Goal: Information Seeking & Learning: Understand process/instructions

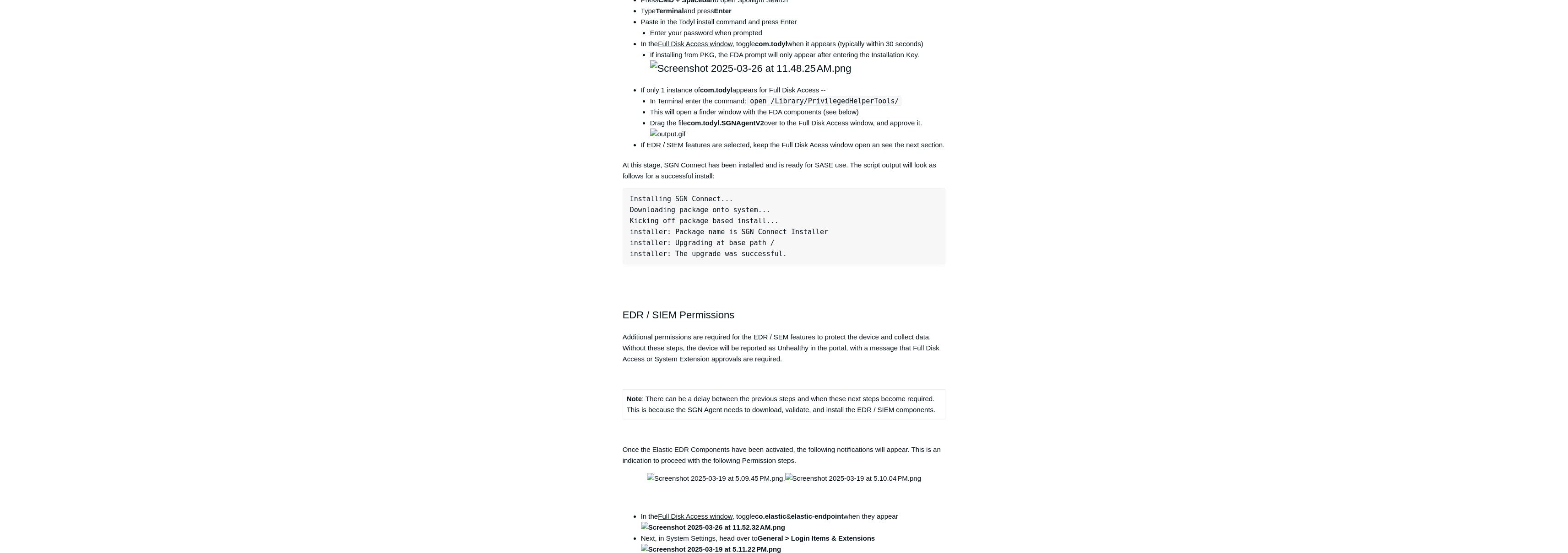
scroll to position [809, 0]
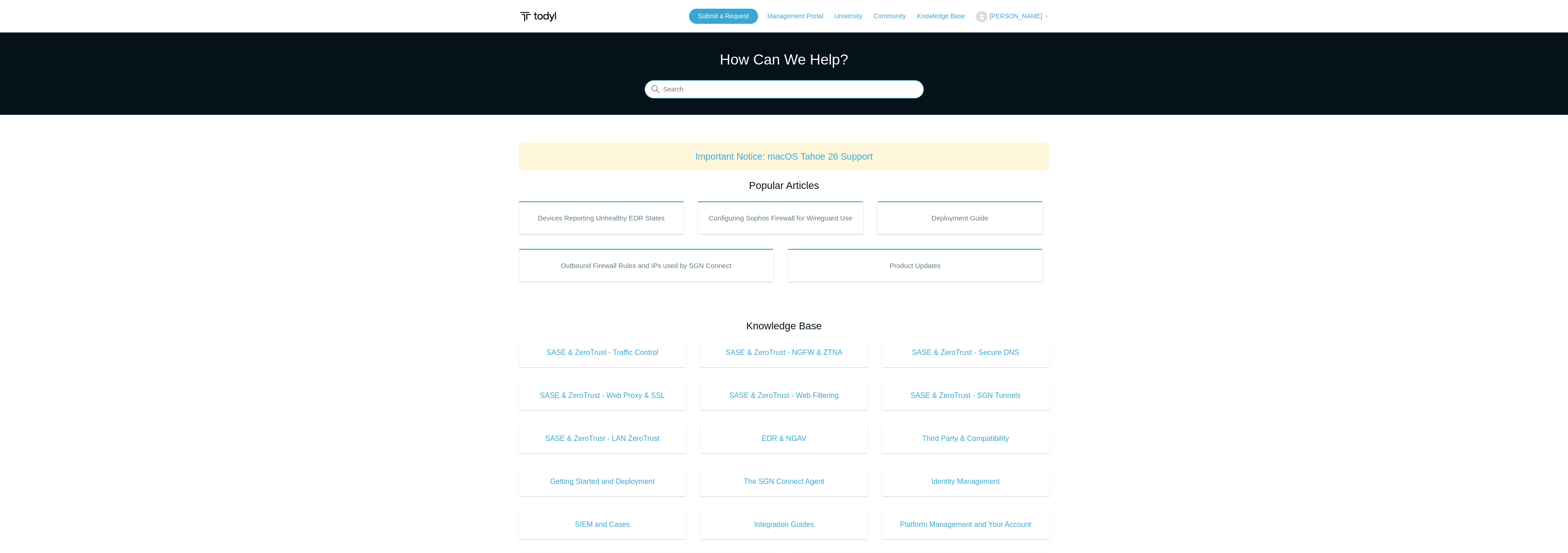
click at [813, 91] on input "Search" at bounding box center [784, 90] width 279 height 19
type input "uninstall macos"
click at [712, 93] on input "Search" at bounding box center [784, 90] width 279 height 19
type input "uninstall"
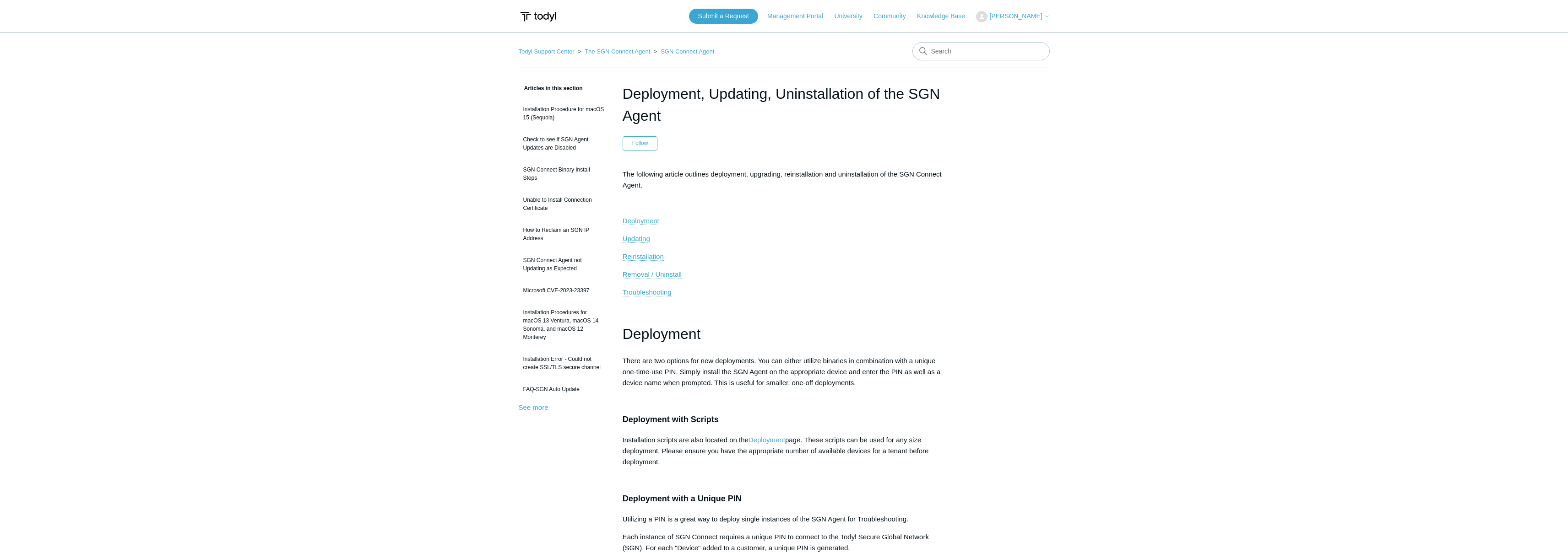
click at [636, 272] on span "Removal / Uninstall" at bounding box center [652, 275] width 59 height 8
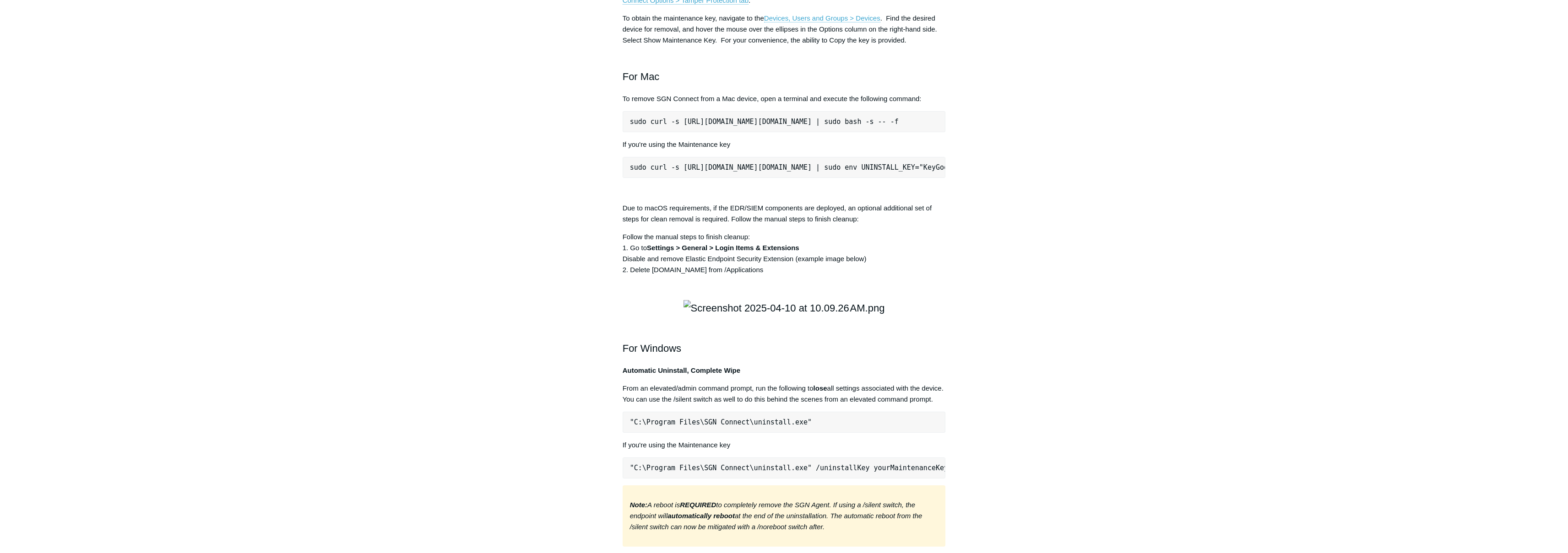
scroll to position [1210, 0]
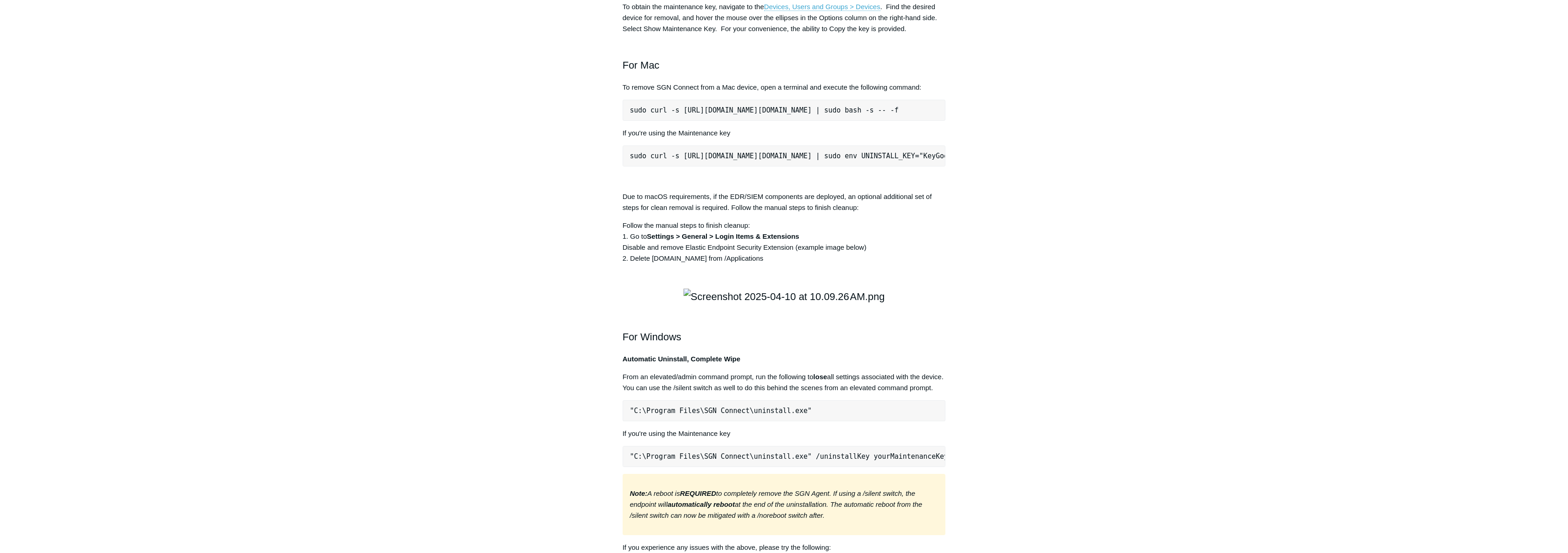
click at [703, 120] on pre "sudo curl -s [URL][DOMAIN_NAME][DOMAIN_NAME] | sudo bash -s -- -f" at bounding box center [784, 110] width 323 height 21
copy div "sudo curl -s [URL][DOMAIN_NAME][DOMAIN_NAME] | sudo bash -s -- -f"
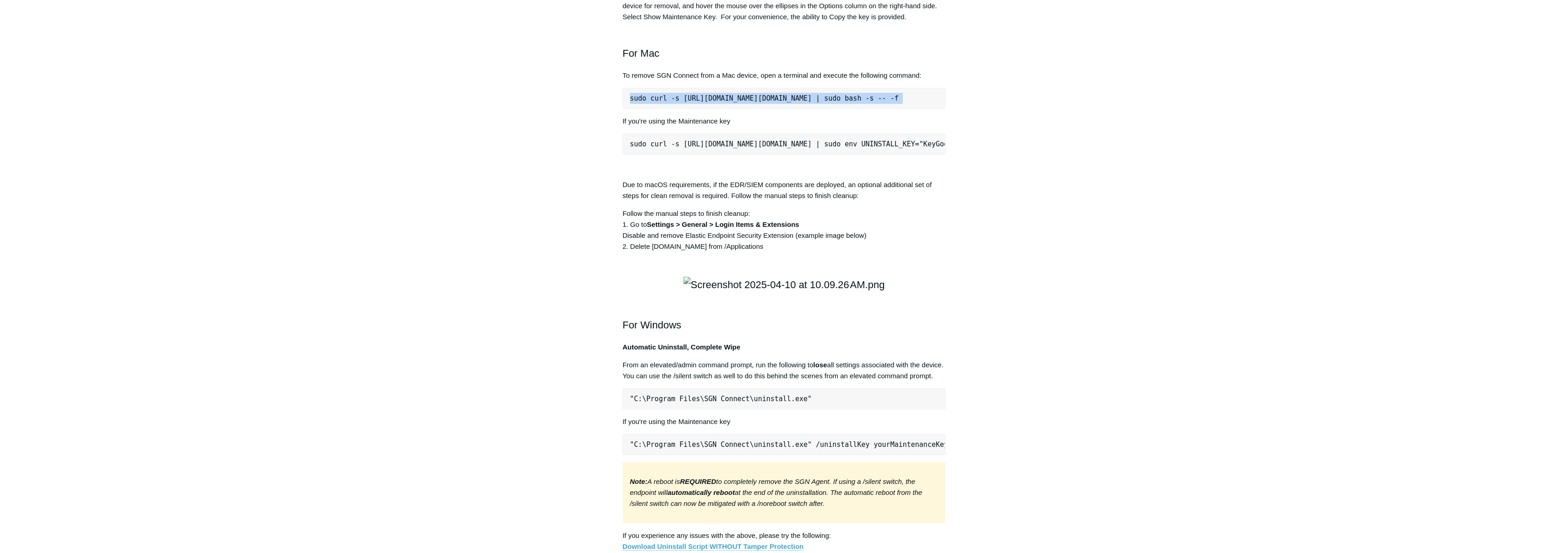
scroll to position [1228, 0]
